Goal: Task Accomplishment & Management: Manage account settings

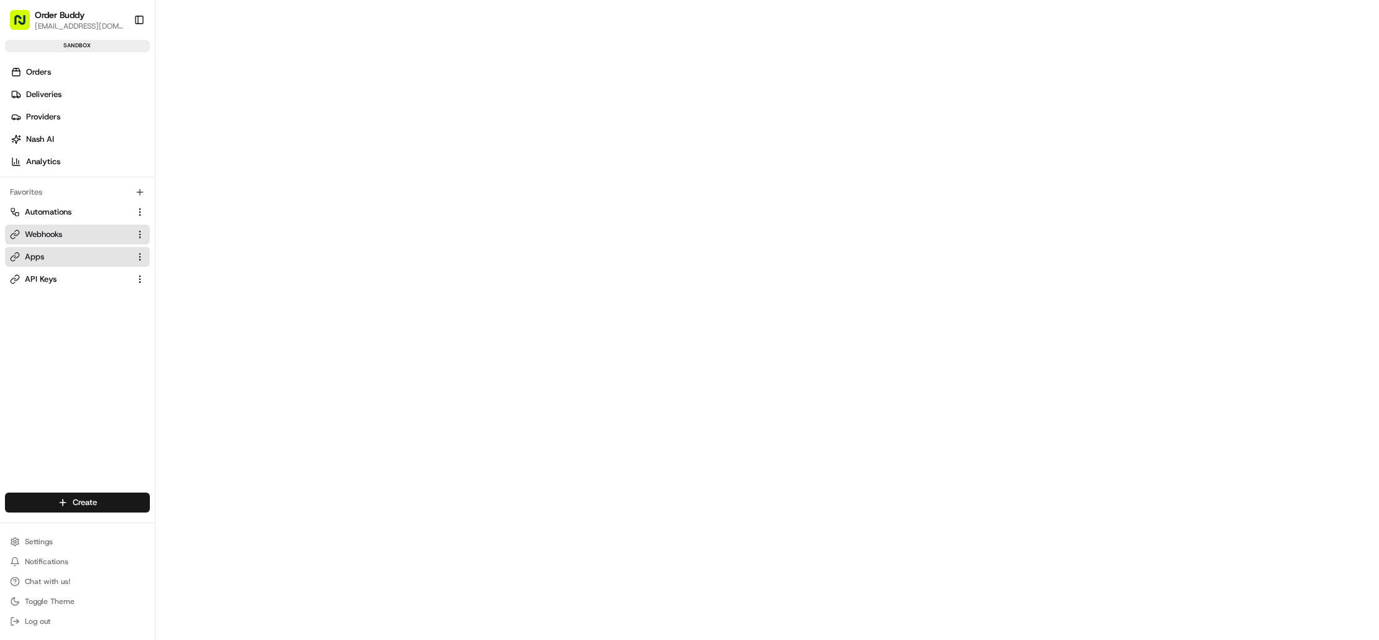
click at [81, 254] on link "Apps" at bounding box center [70, 256] width 120 height 11
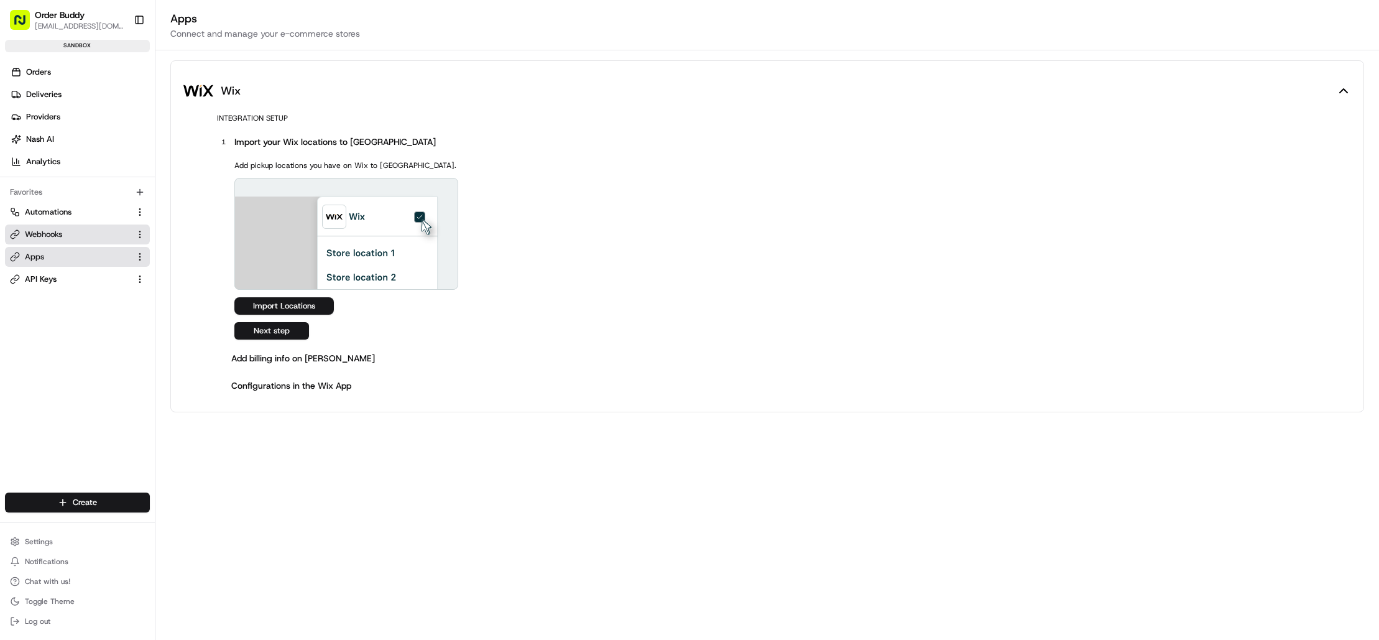
click at [88, 236] on link "Webhooks" at bounding box center [70, 234] width 120 height 11
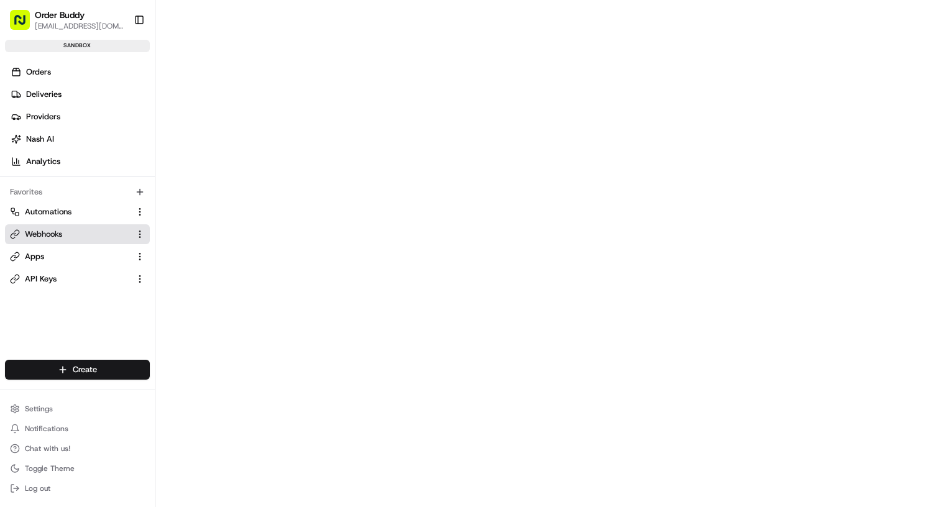
click at [71, 234] on link "Webhooks" at bounding box center [70, 234] width 120 height 11
